Goal: Check status

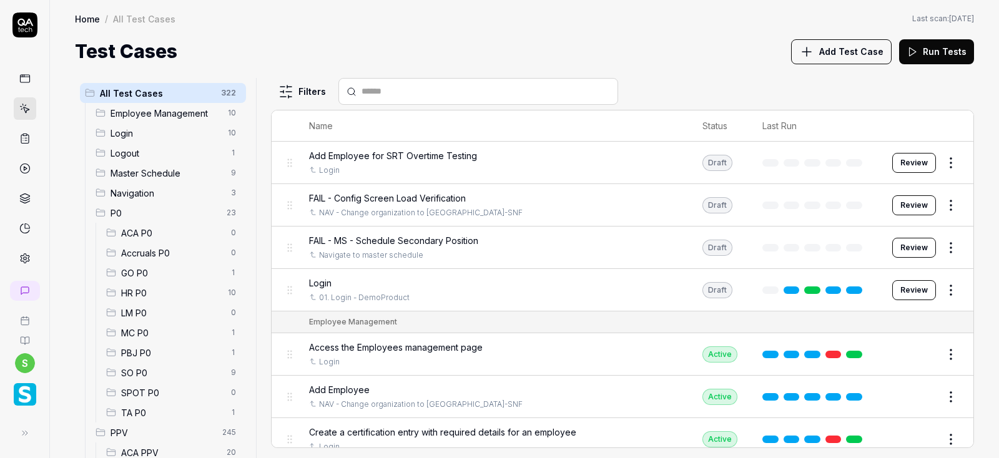
click at [25, 139] on icon at bounding box center [24, 138] width 11 height 11
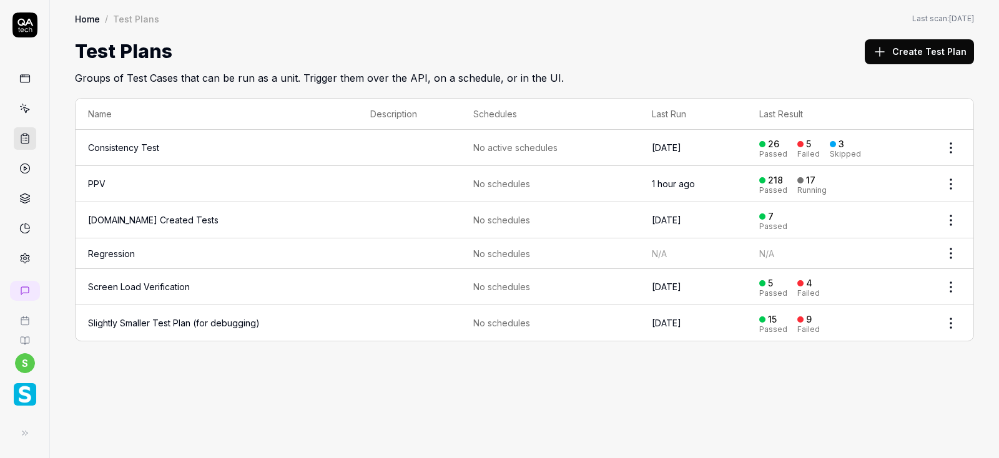
click at [24, 172] on icon at bounding box center [24, 168] width 11 height 11
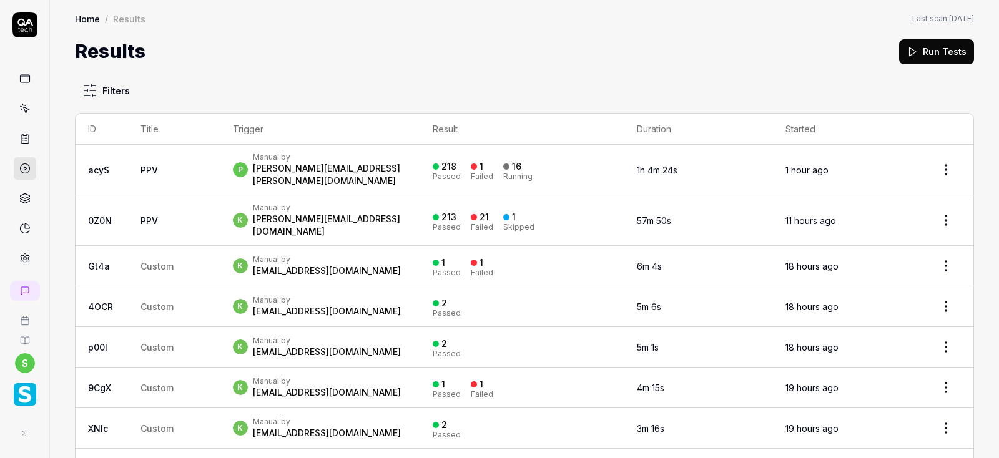
click at [493, 173] on div "Failed" at bounding box center [482, 176] width 22 height 7
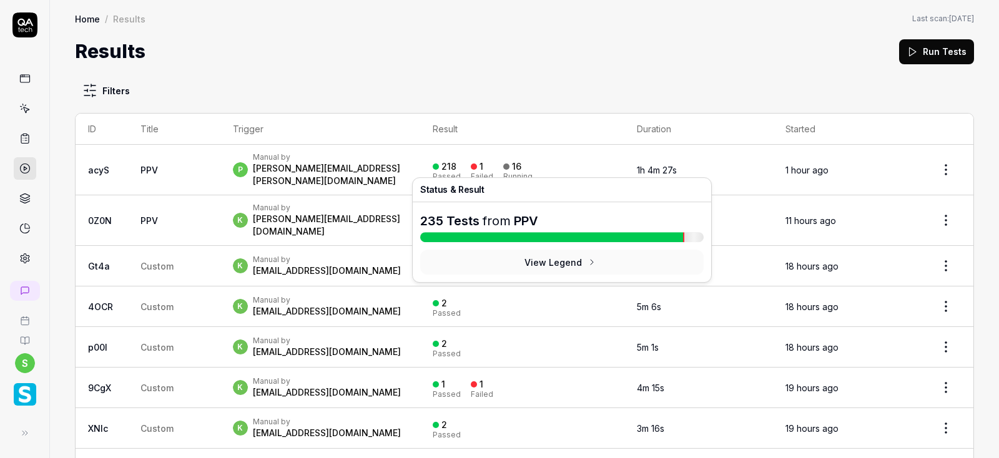
click at [483, 164] on div "1" at bounding box center [482, 166] width 4 height 11
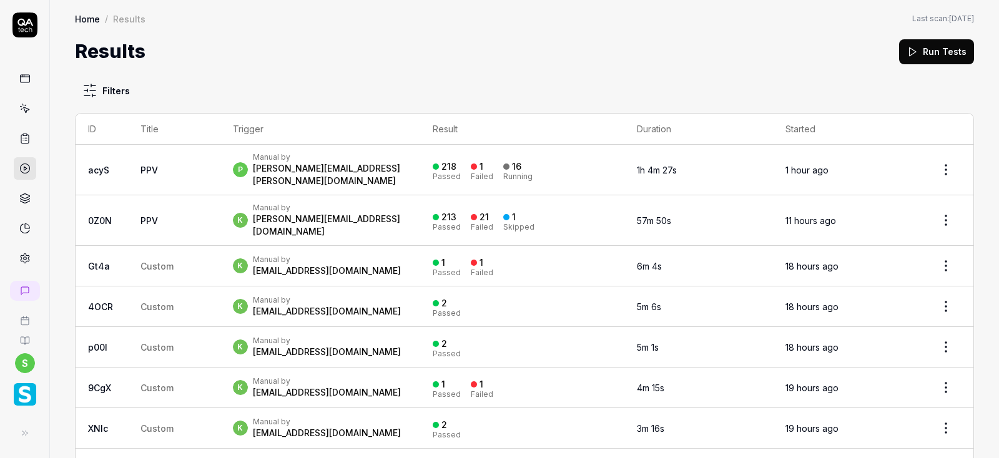
click at [483, 164] on div "1" at bounding box center [482, 166] width 4 height 11
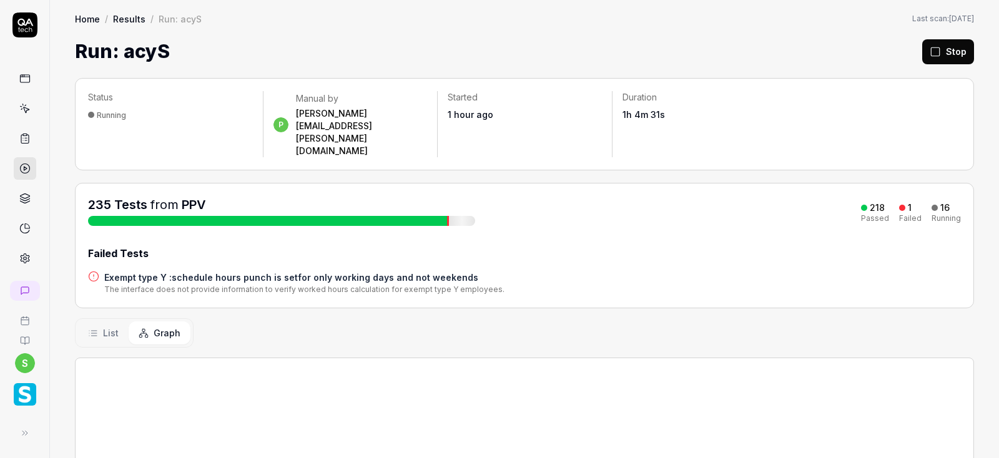
click at [531, 196] on div "235 Tests from PPV 218 Passed 1 Failed 16 Running" at bounding box center [524, 211] width 873 height 30
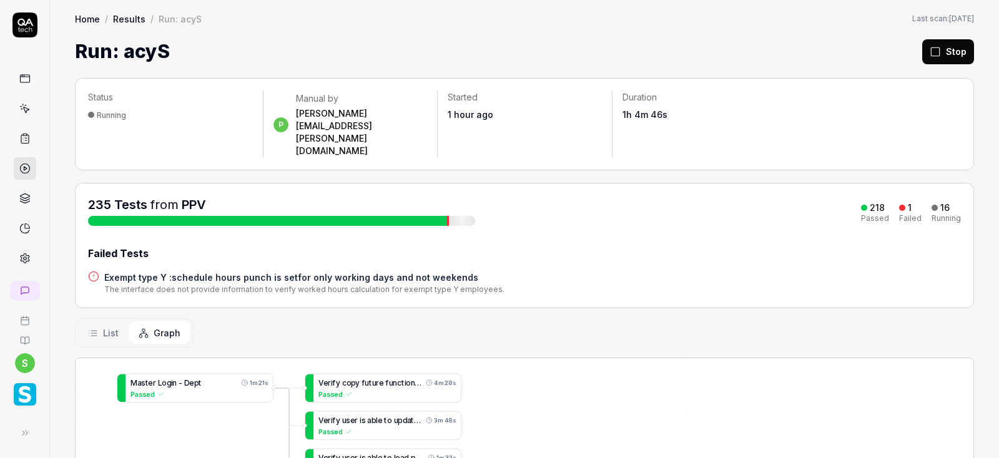
click at [879, 215] on div "Passed" at bounding box center [875, 218] width 28 height 7
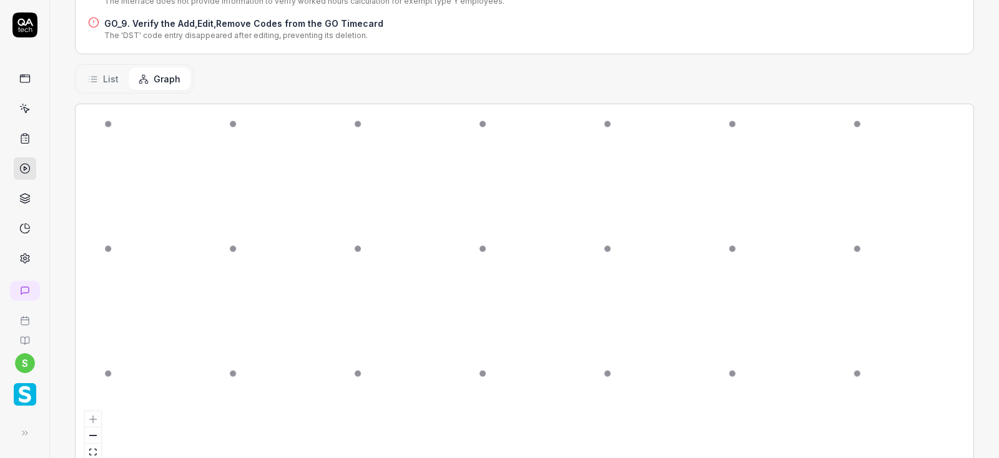
scroll to position [240, 0]
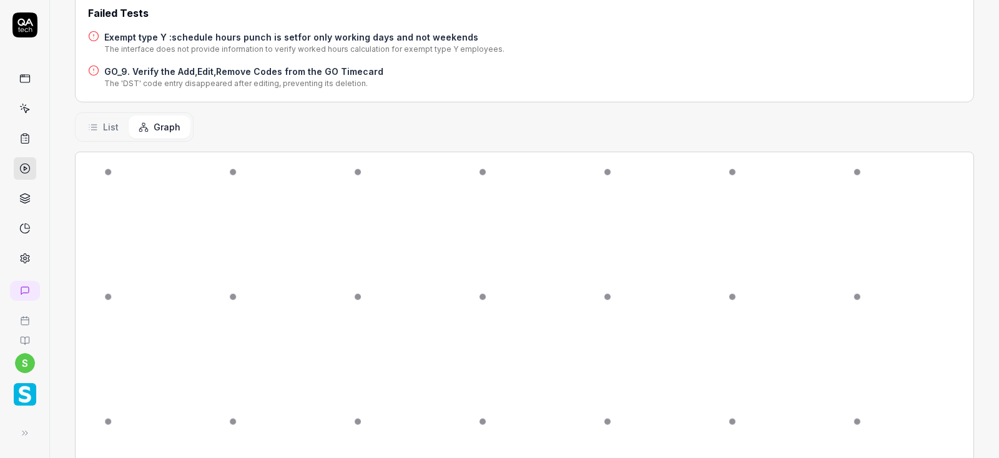
click at [108, 121] on span "List" at bounding box center [111, 127] width 16 height 13
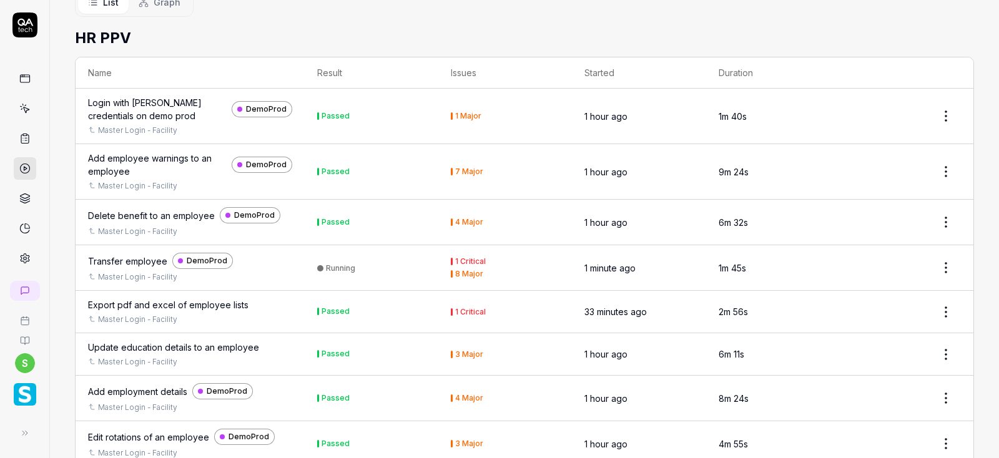
scroll to position [0, 0]
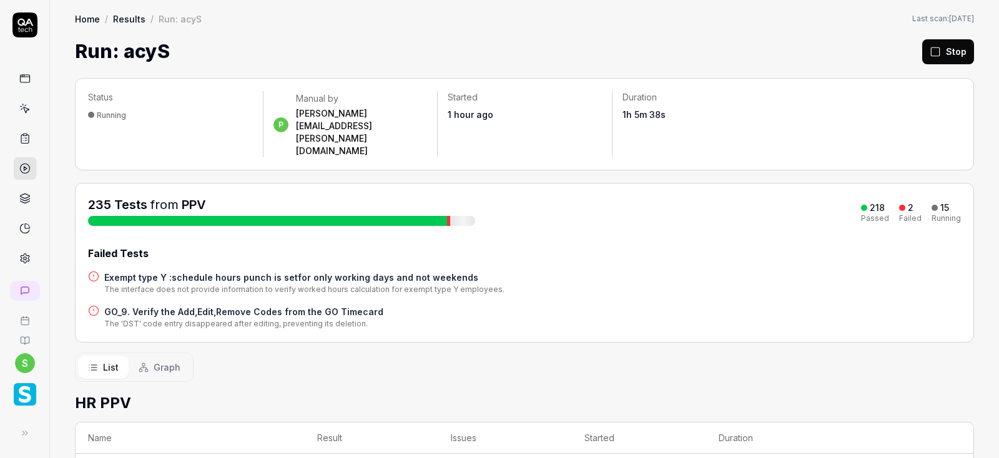
click at [942, 215] on div "Running" at bounding box center [946, 218] width 29 height 7
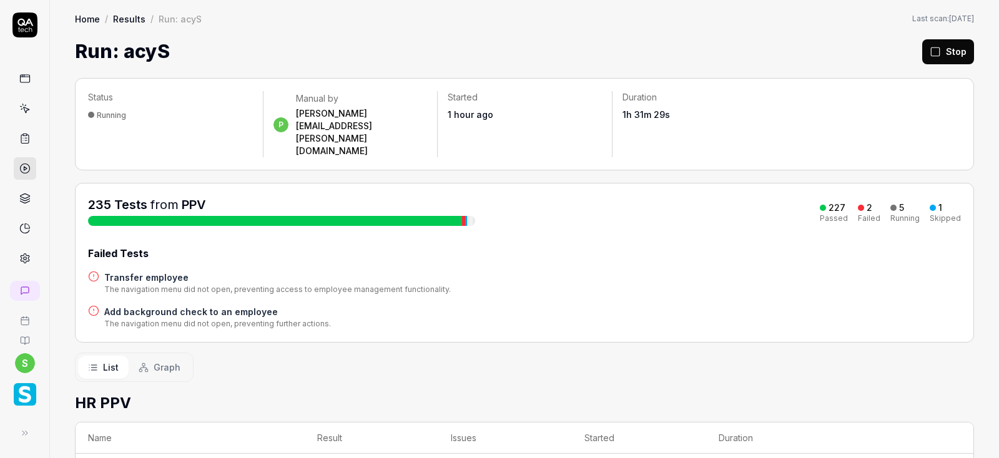
click at [598, 196] on div "235 Tests from PPV 227 Passed 2 Failed 5 Running 1 Skipped" at bounding box center [524, 211] width 873 height 30
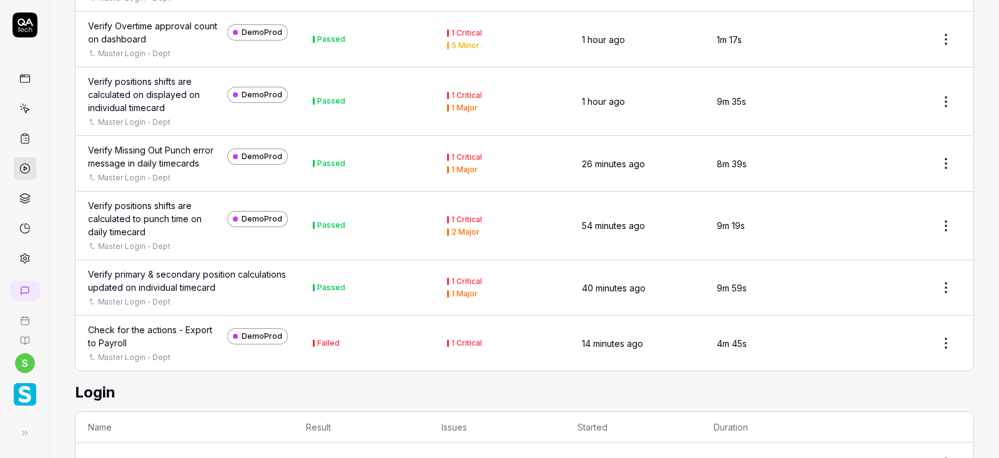
scroll to position [10520, 0]
